Goal: Check status: Check status

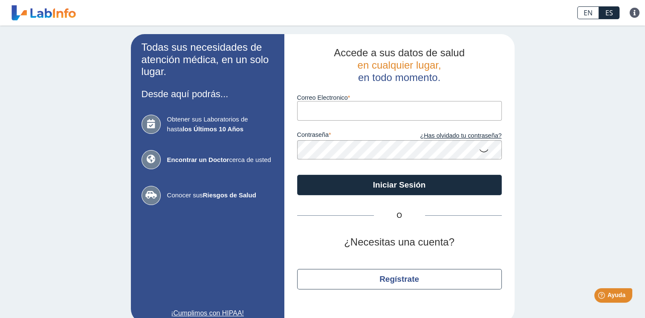
click at [309, 114] on input "Correo Electronico" at bounding box center [399, 110] width 205 height 19
click at [309, 113] on input "Correo Electronico" at bounding box center [399, 110] width 205 height 19
click at [289, 231] on div "Accede a sus datos de salud en cualquier lugar, en todo momento. Correo Electro…" at bounding box center [399, 178] width 230 height 288
drag, startPoint x: 310, startPoint y: 101, endPoint x: 311, endPoint y: 112, distance: 10.3
click at [310, 107] on input "Correo Electronico" at bounding box center [399, 110] width 205 height 19
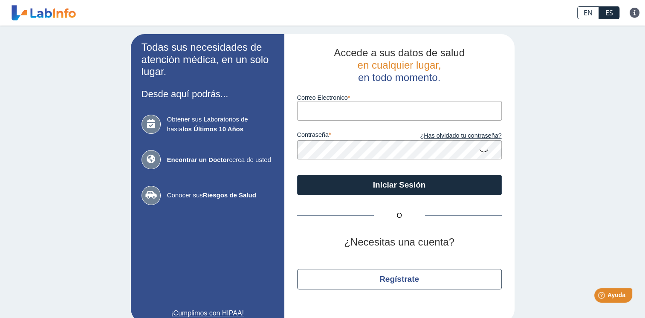
click at [311, 111] on input "Correo Electronico" at bounding box center [399, 110] width 205 height 19
type input "[EMAIL_ADDRESS][DOMAIN_NAME]"
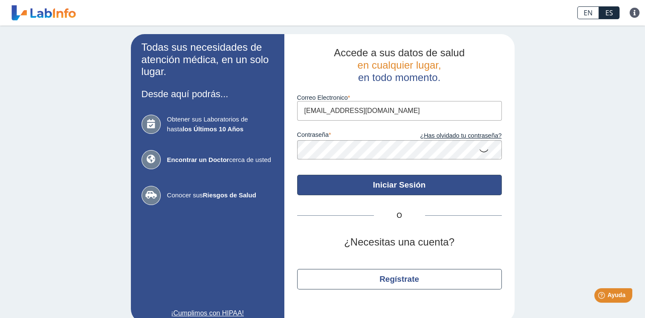
click at [411, 183] on button "Iniciar Sesión" at bounding box center [399, 185] width 205 height 20
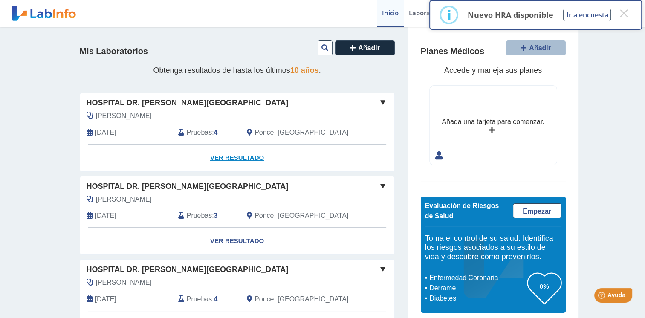
click at [242, 156] on link "Ver Resultado" at bounding box center [237, 157] width 314 height 27
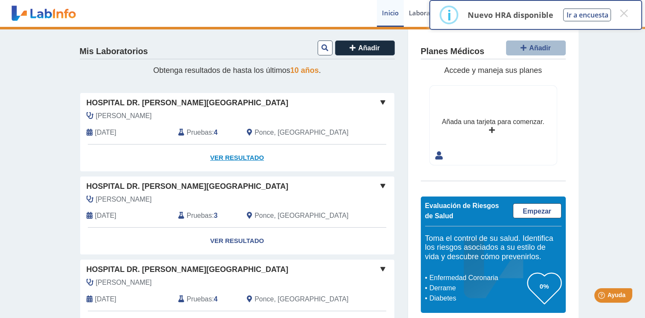
click at [242, 156] on link "Ver Resultado" at bounding box center [237, 157] width 314 height 27
click at [231, 155] on link "Ver Resultado" at bounding box center [237, 157] width 314 height 27
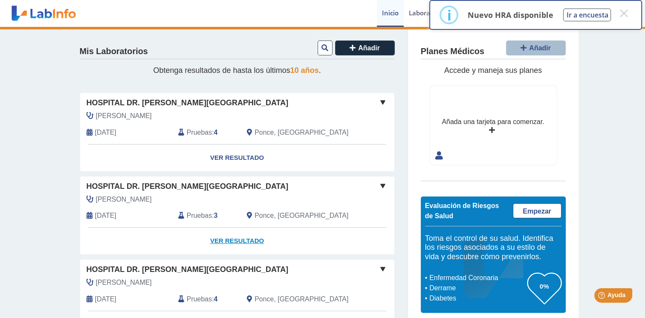
click at [358, 228] on link "Ver Resultado" at bounding box center [237, 241] width 314 height 27
click at [240, 159] on link "Ver Resultado" at bounding box center [237, 157] width 314 height 27
click at [619, 15] on button "×" at bounding box center [623, 13] width 15 height 15
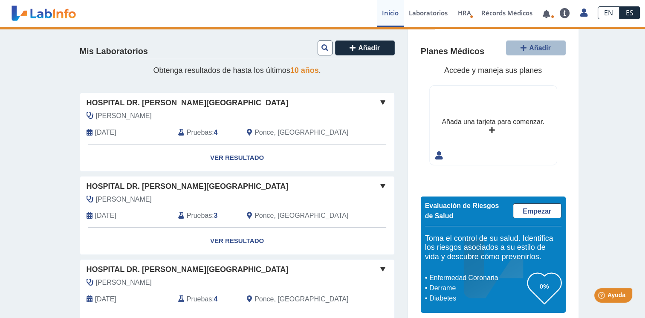
click at [378, 101] on span at bounding box center [382, 102] width 10 height 10
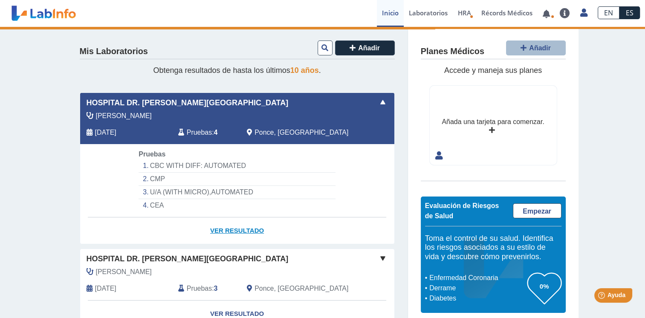
click at [246, 228] on link "Ver Resultado" at bounding box center [237, 230] width 314 height 27
click at [241, 228] on link "Ver Resultado" at bounding box center [237, 230] width 314 height 27
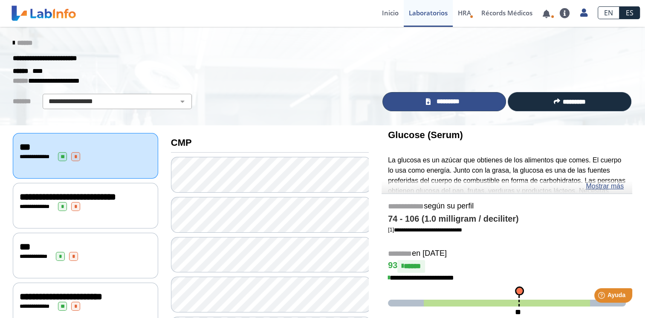
click at [446, 104] on span "*********" at bounding box center [447, 102] width 29 height 10
